Goal: Information Seeking & Learning: Learn about a topic

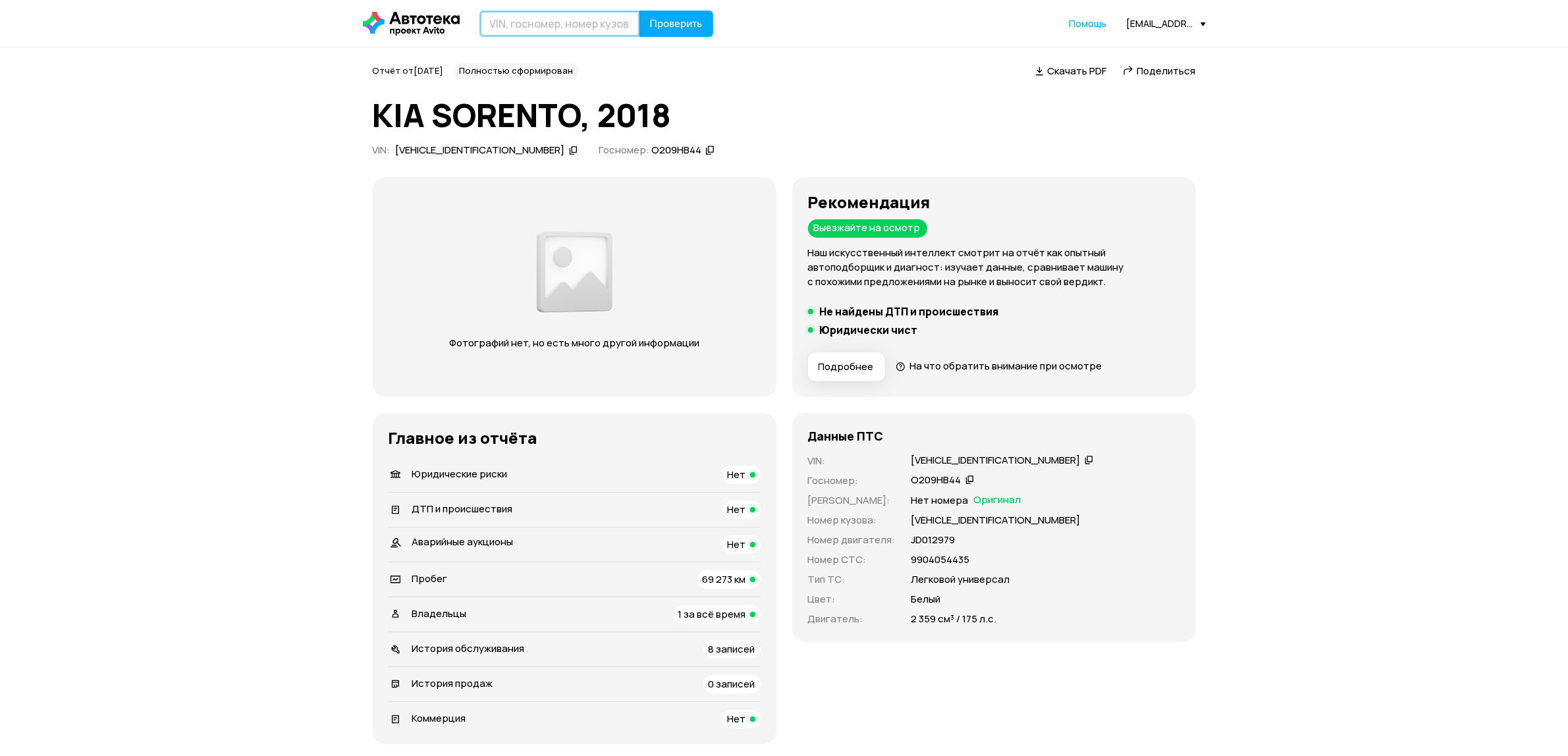
click at [554, 23] on input "text" at bounding box center [560, 24] width 160 height 27
paste input "У934КО"
type input "У934КО72"
click at [639, 11] on button "Проверить" at bounding box center [676, 24] width 74 height 27
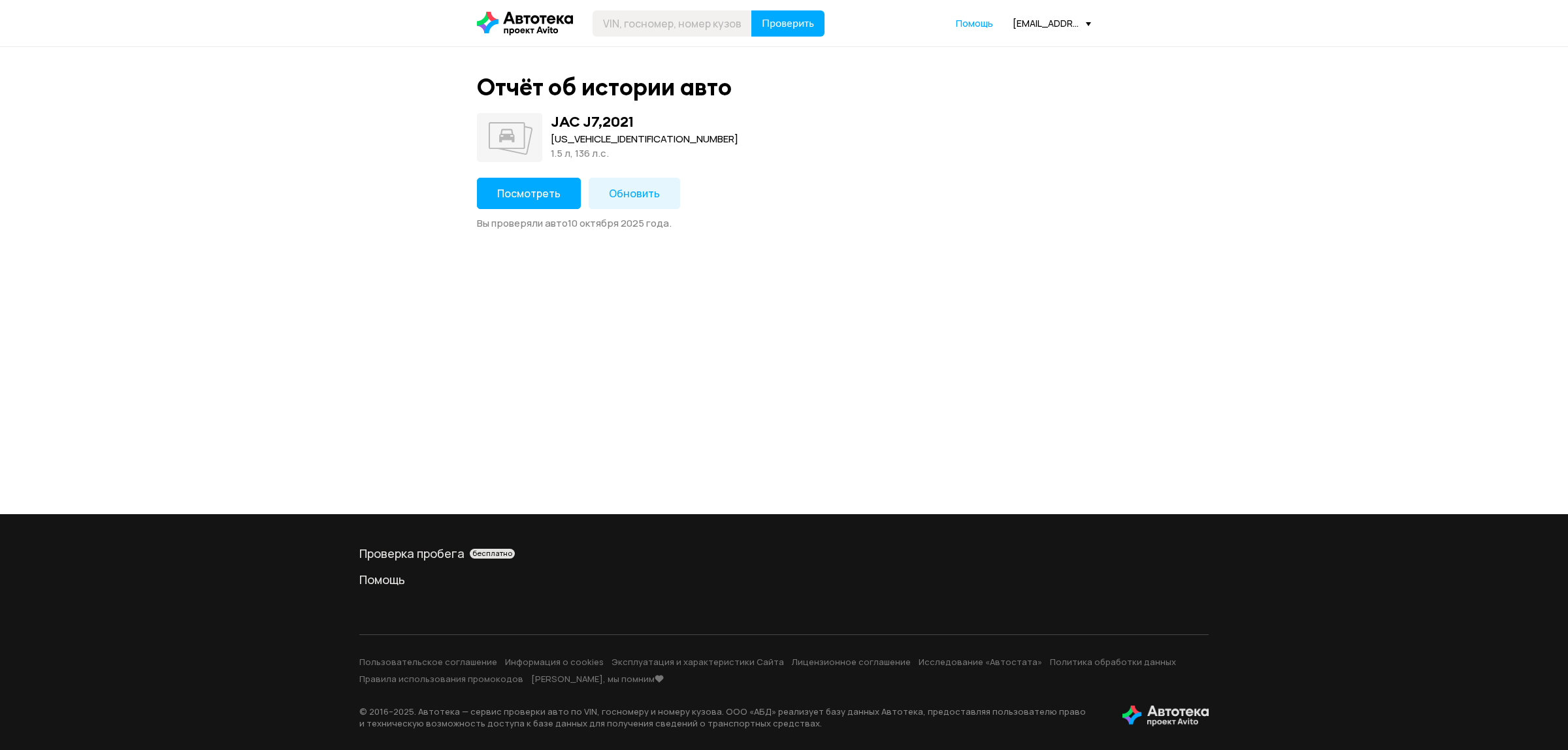
click at [524, 195] on span "Посмотреть" at bounding box center [529, 194] width 64 height 14
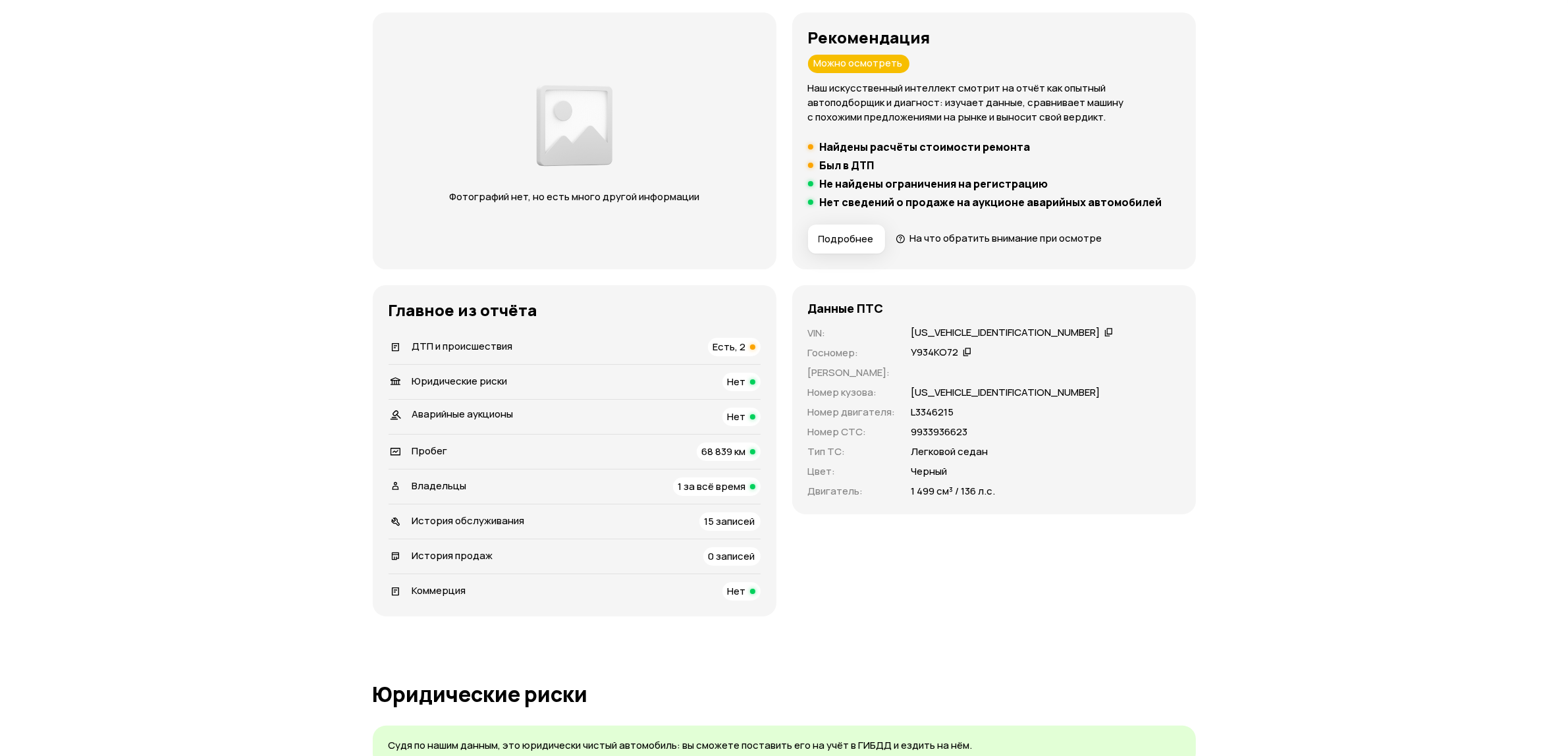
click at [550, 349] on div "ДТП и происшествия Есть, 2" at bounding box center [574, 347] width 372 height 19
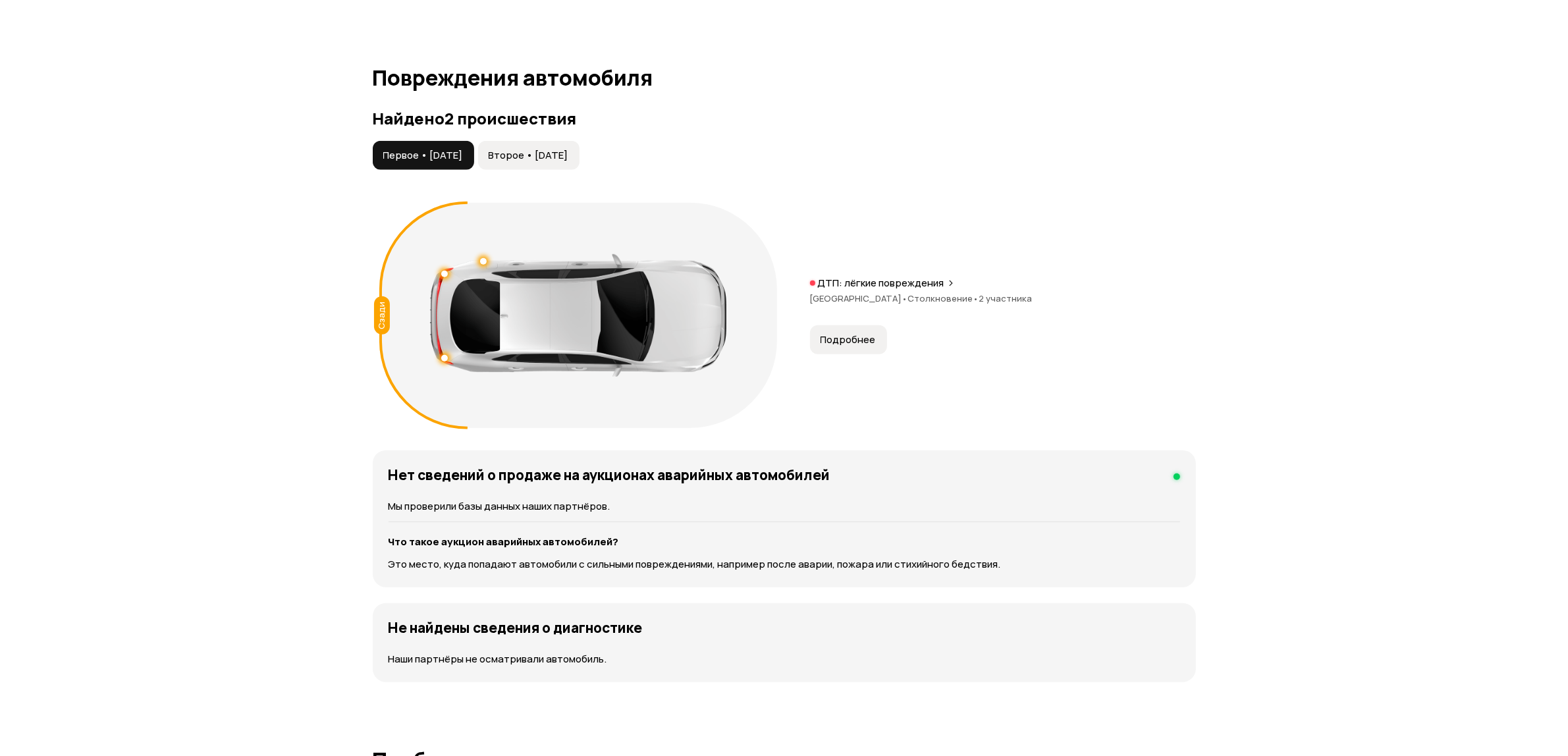
scroll to position [1365, 0]
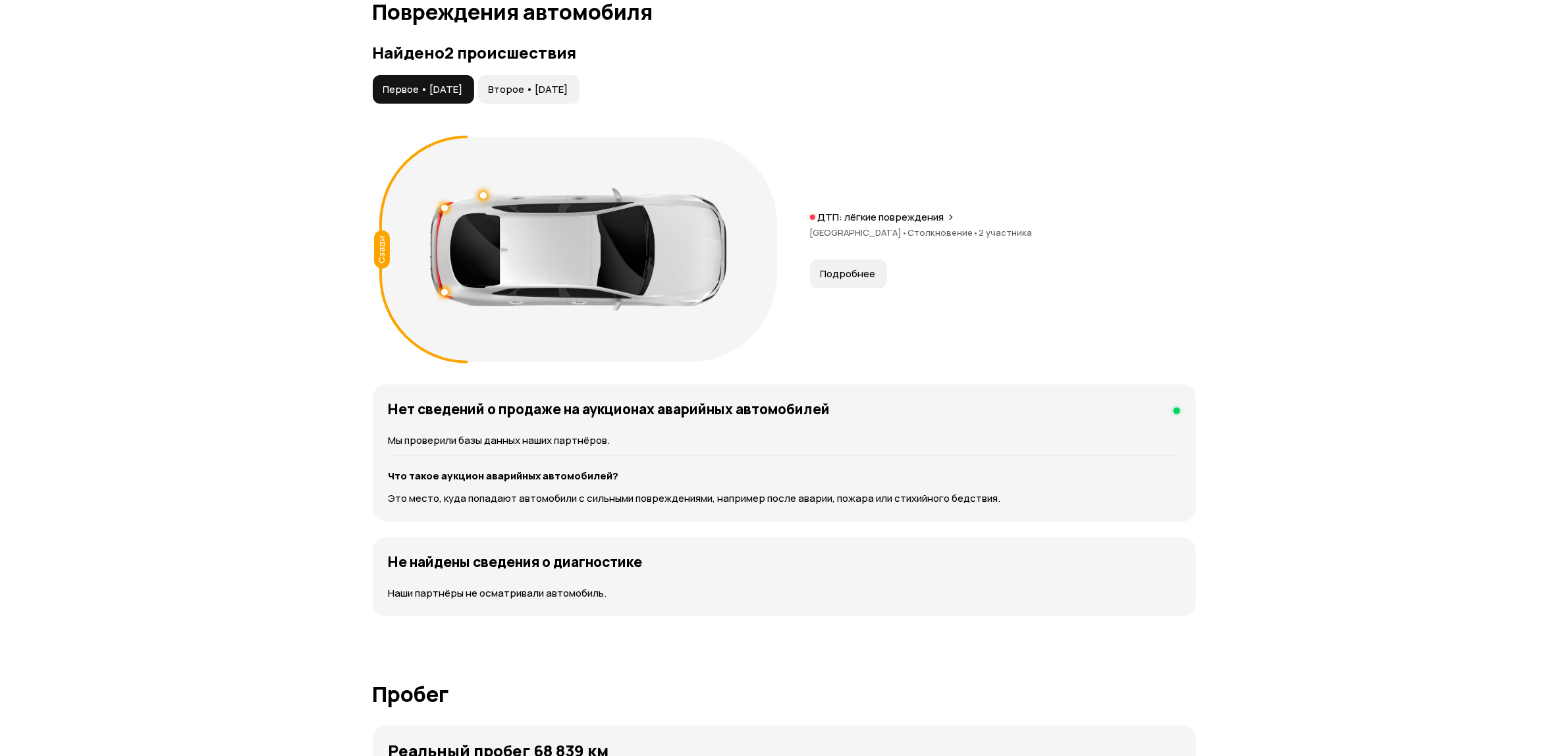
click at [548, 75] on button "Второе • [DATE]" at bounding box center [529, 89] width 102 height 29
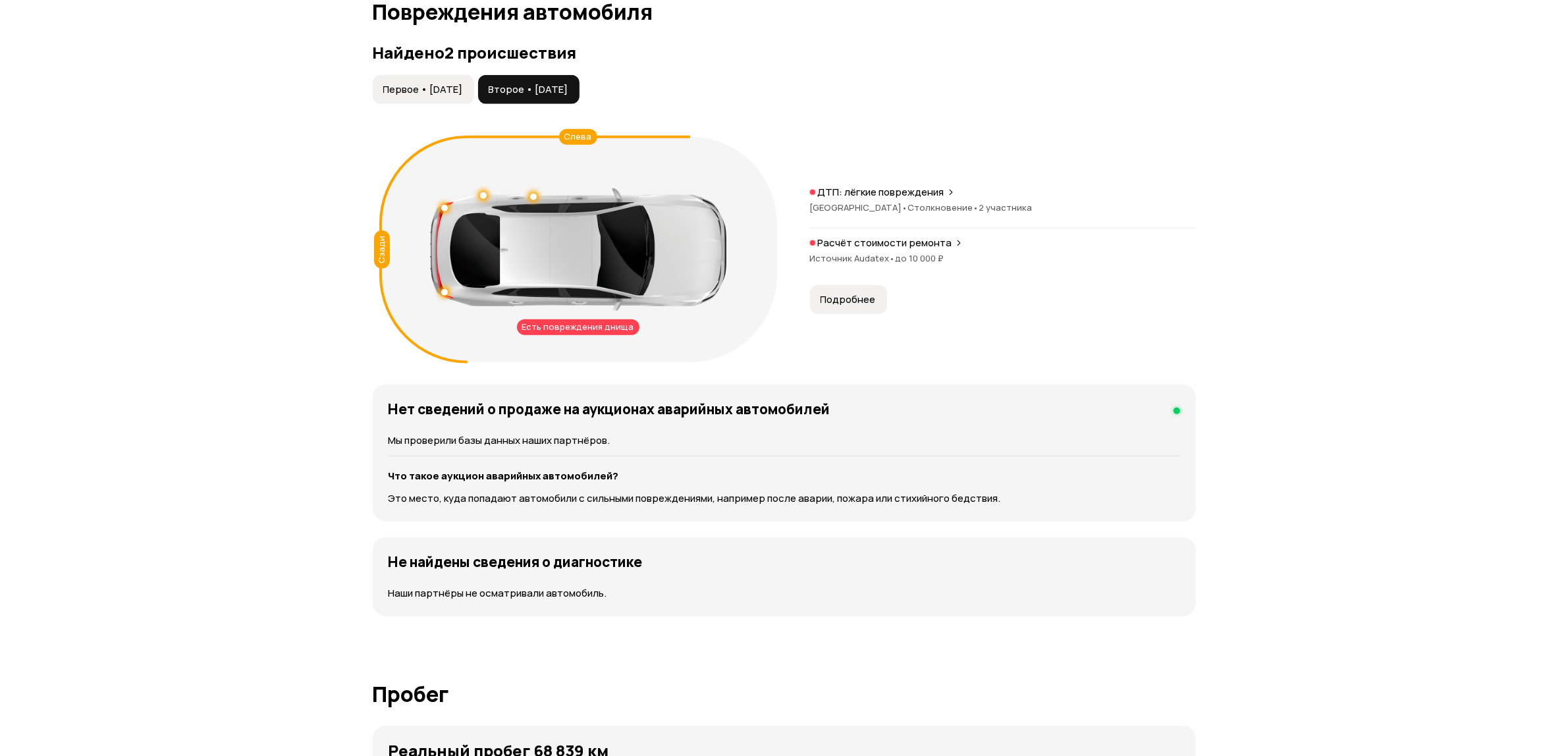
click at [953, 198] on div "ДТП: лёгкие повреждения" at bounding box center [1003, 192] width 386 height 13
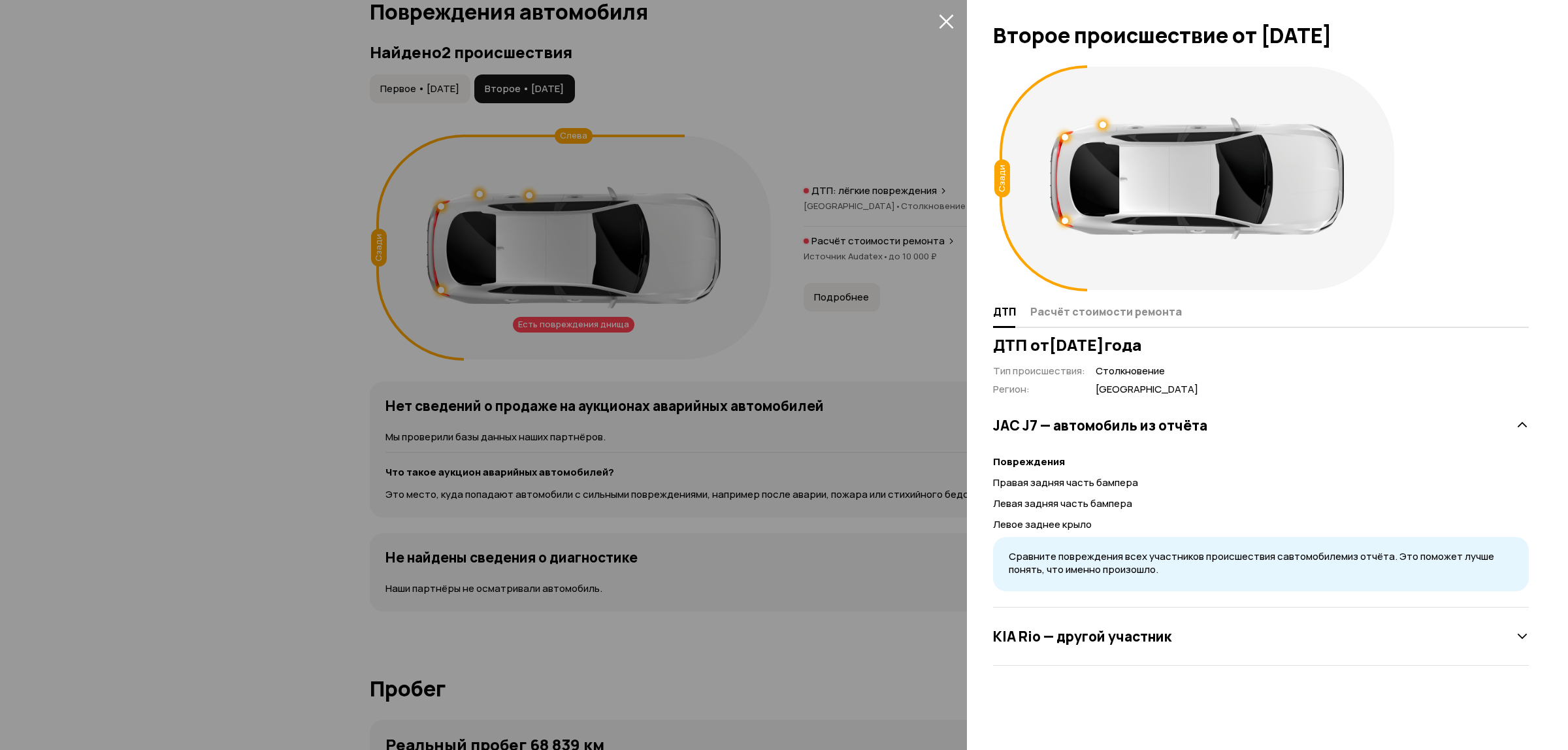
click at [931, 196] on div at bounding box center [784, 375] width 1568 height 750
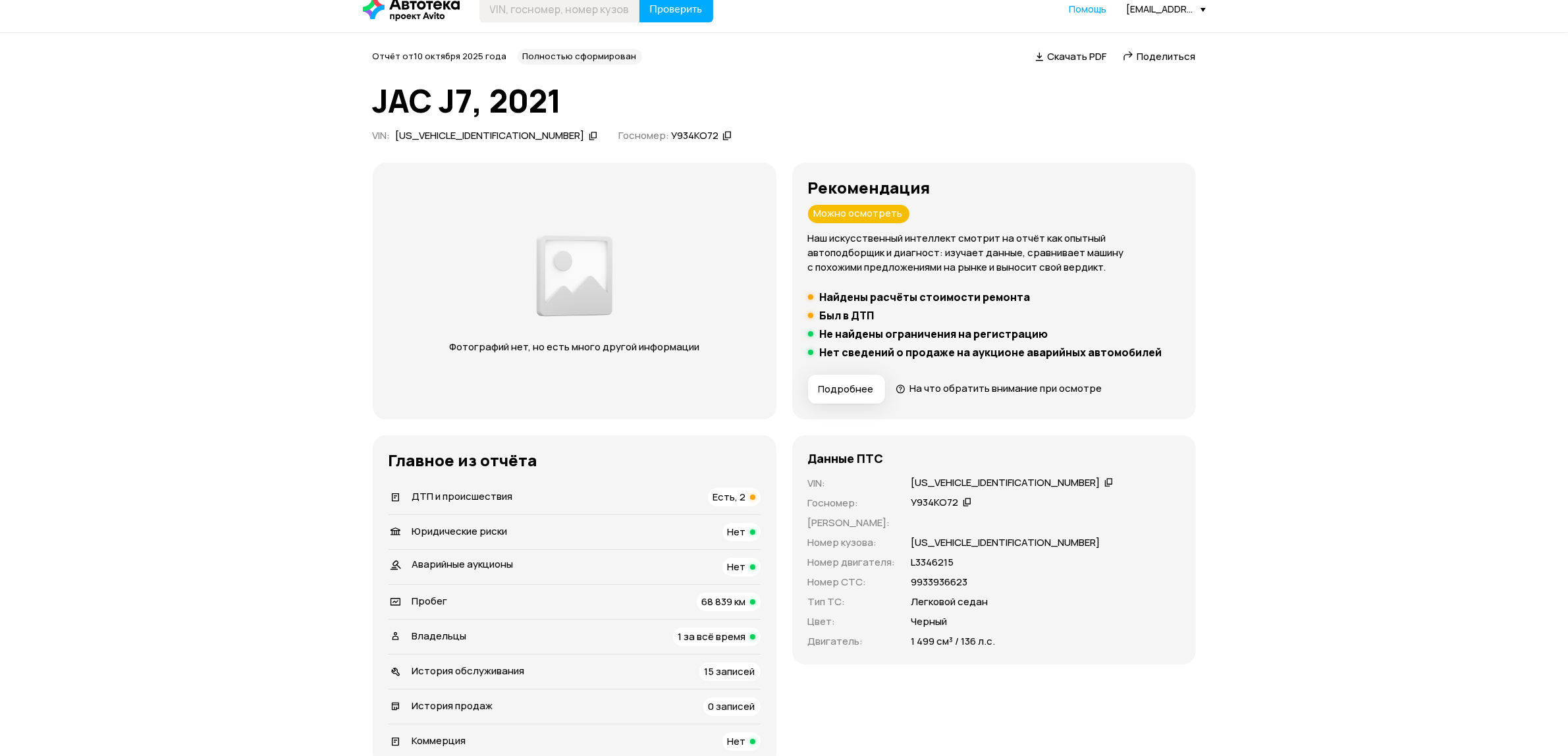
scroll to position [0, 0]
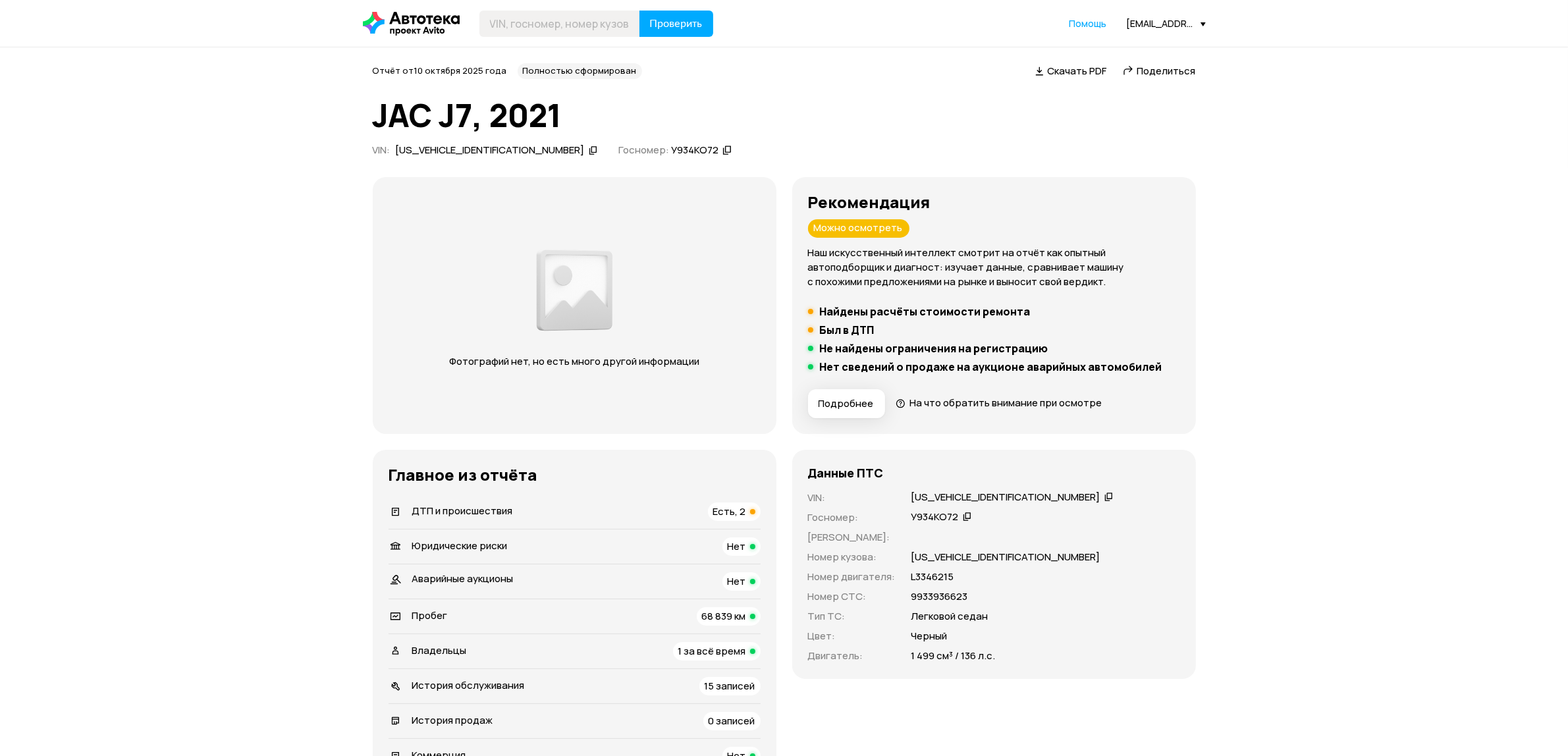
click at [465, 152] on div "[US_VEHICLE_IDENTIFICATION_NUMBER]" at bounding box center [490, 151] width 189 height 14
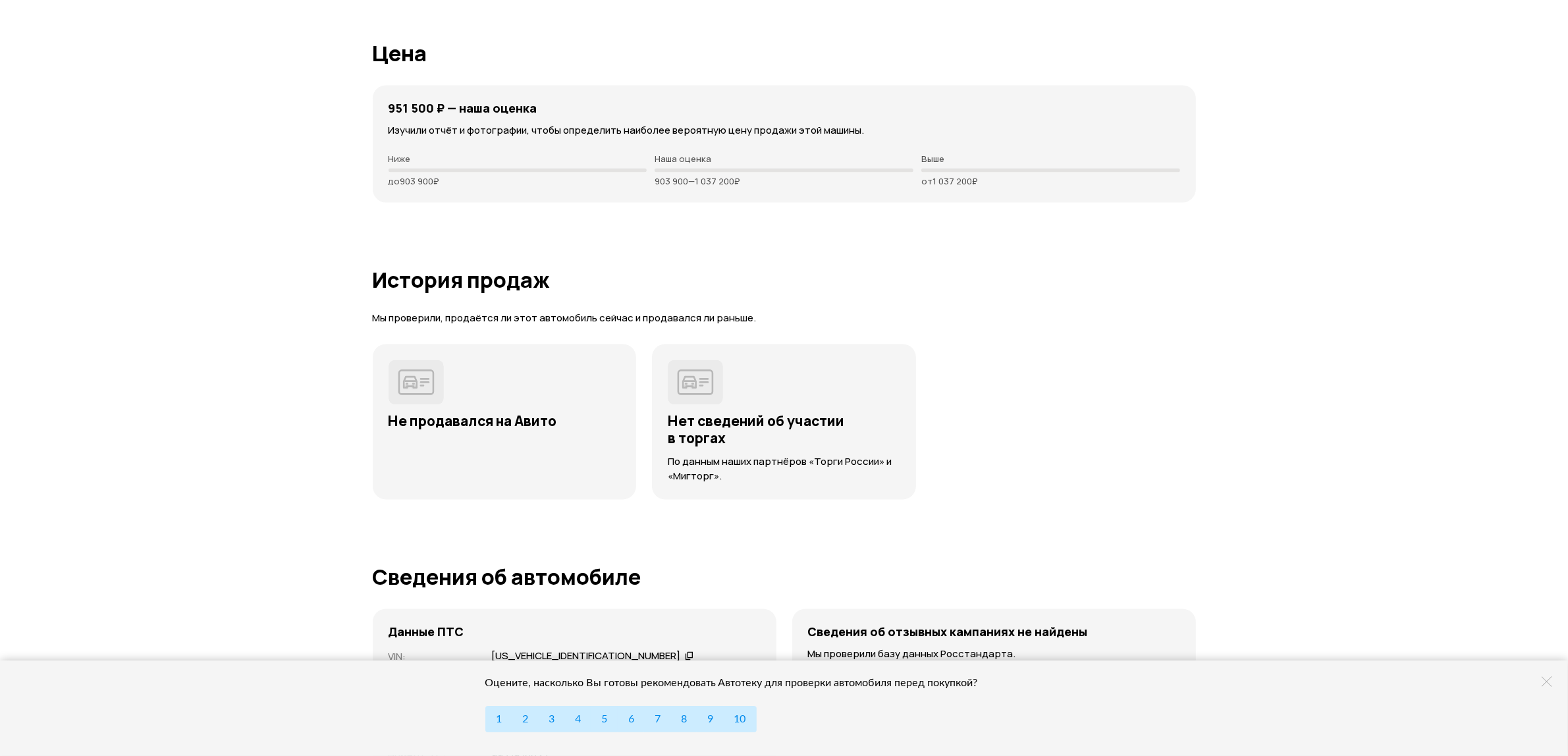
scroll to position [3457, 0]
